Goal: Task Accomplishment & Management: Use online tool/utility

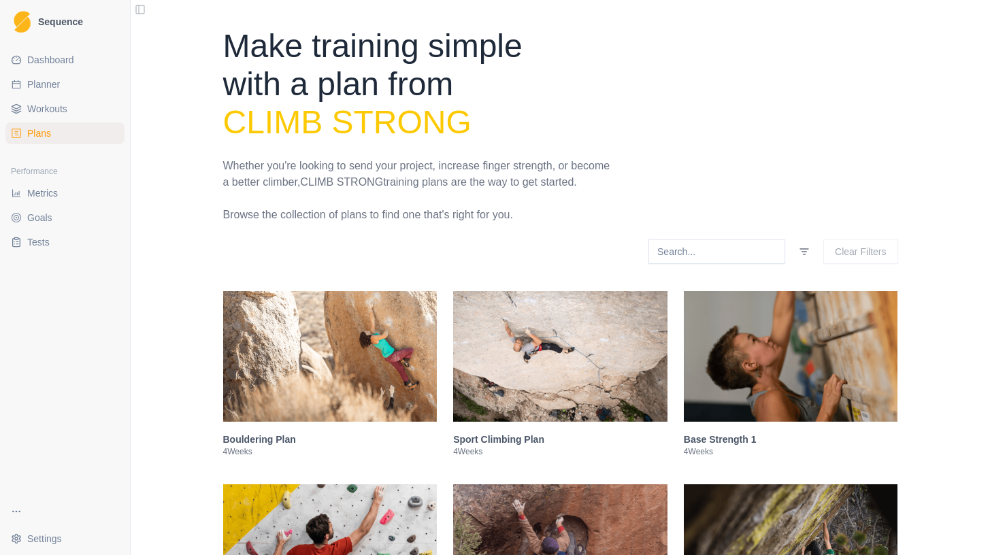
click at [41, 83] on span "Planner" at bounding box center [43, 85] width 33 height 14
select select "month"
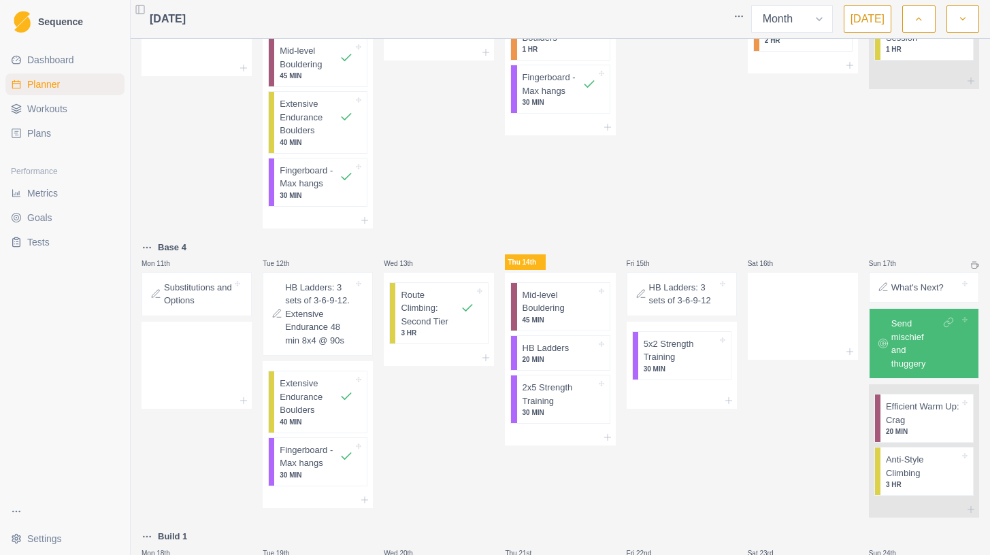
scroll to position [432, 0]
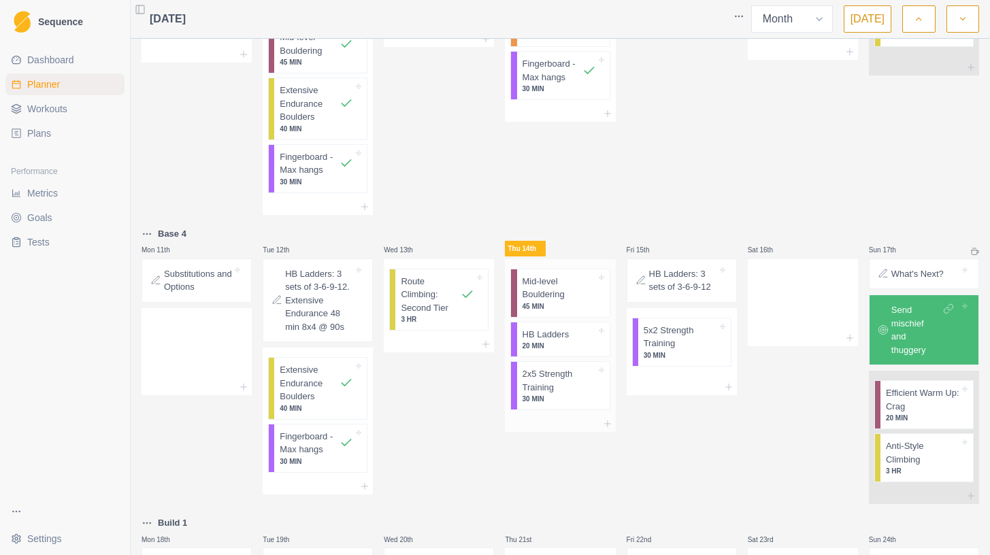
click at [567, 295] on p "Mid-level Bouldering" at bounding box center [560, 288] width 74 height 27
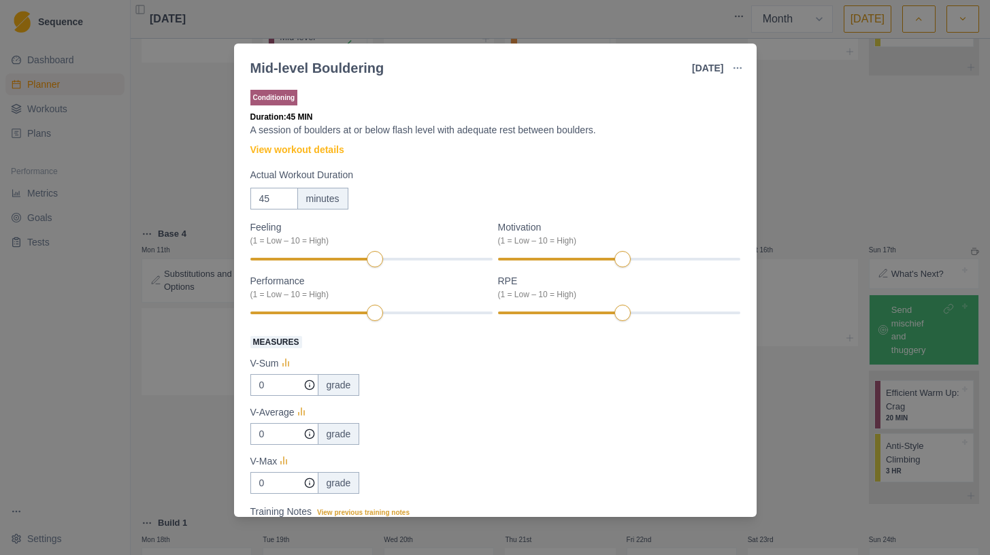
click at [836, 155] on div "Mid-level Bouldering [DATE] Link To Goal View Workout Metrics Edit Original Wor…" at bounding box center [495, 277] width 990 height 555
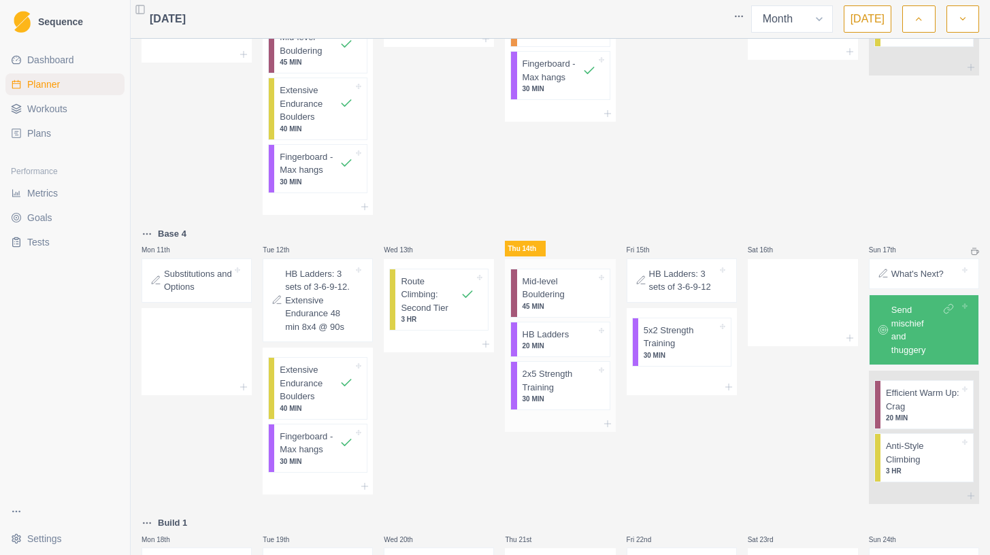
click at [549, 388] on p "2x5 Strength Training" at bounding box center [560, 381] width 74 height 27
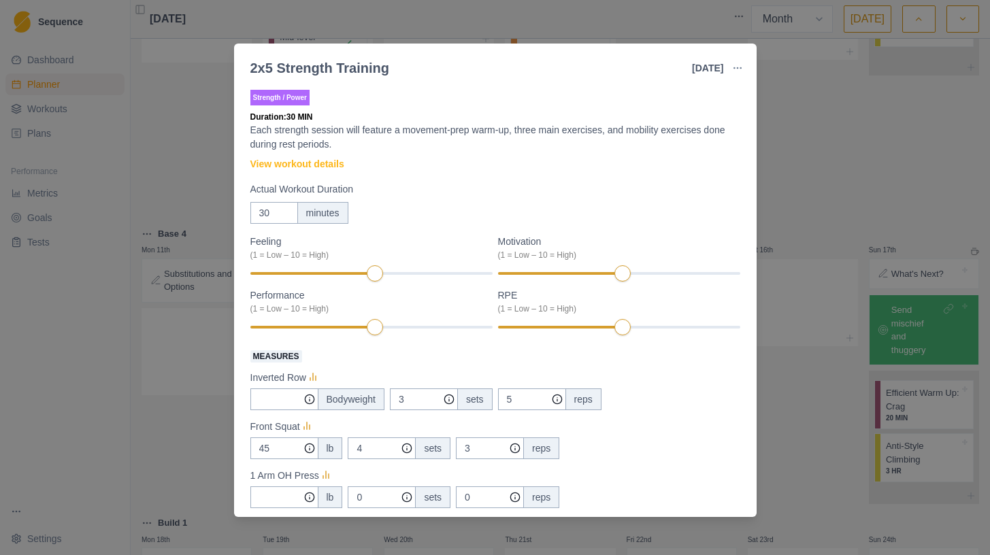
click at [845, 195] on div "2x5 Strength Training [DATE] Link To Goal View Workout Metrics Edit Original Wo…" at bounding box center [495, 277] width 990 height 555
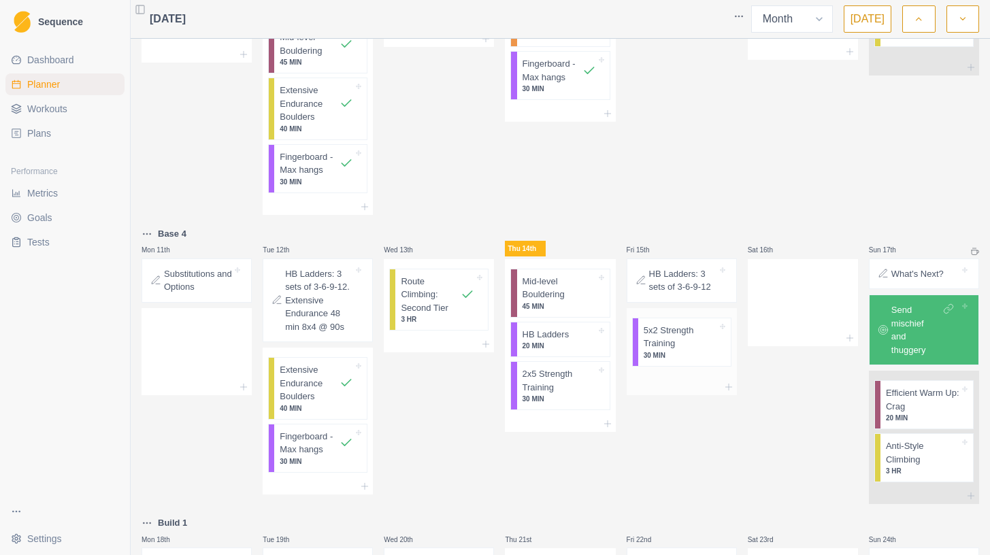
click at [668, 351] on p "5x2 Strength Training" at bounding box center [681, 337] width 74 height 27
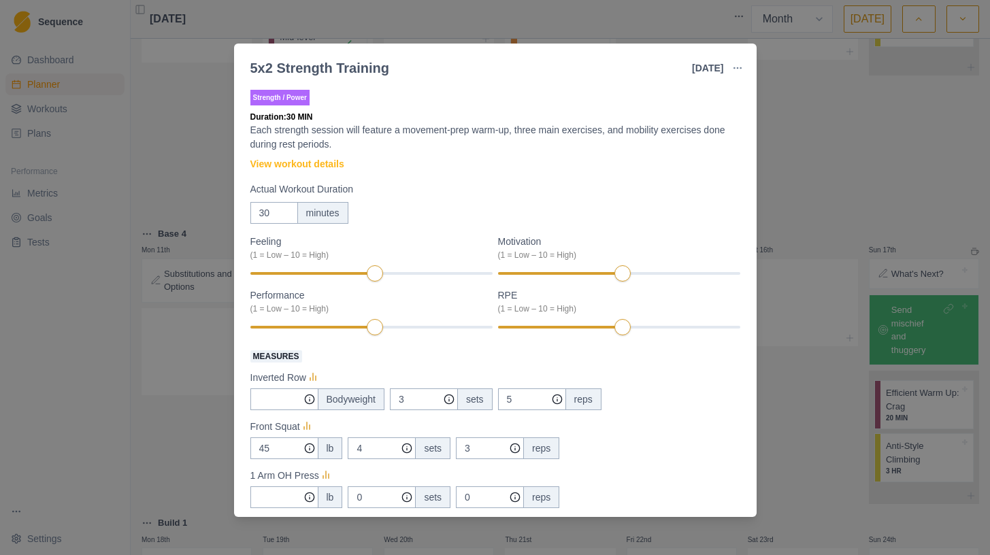
click at [828, 181] on div "5x2 Strength Training [DATE] Link To Goal View Workout Metrics Edit Original Wo…" at bounding box center [495, 277] width 990 height 555
